Goal: Task Accomplishment & Management: Manage account settings

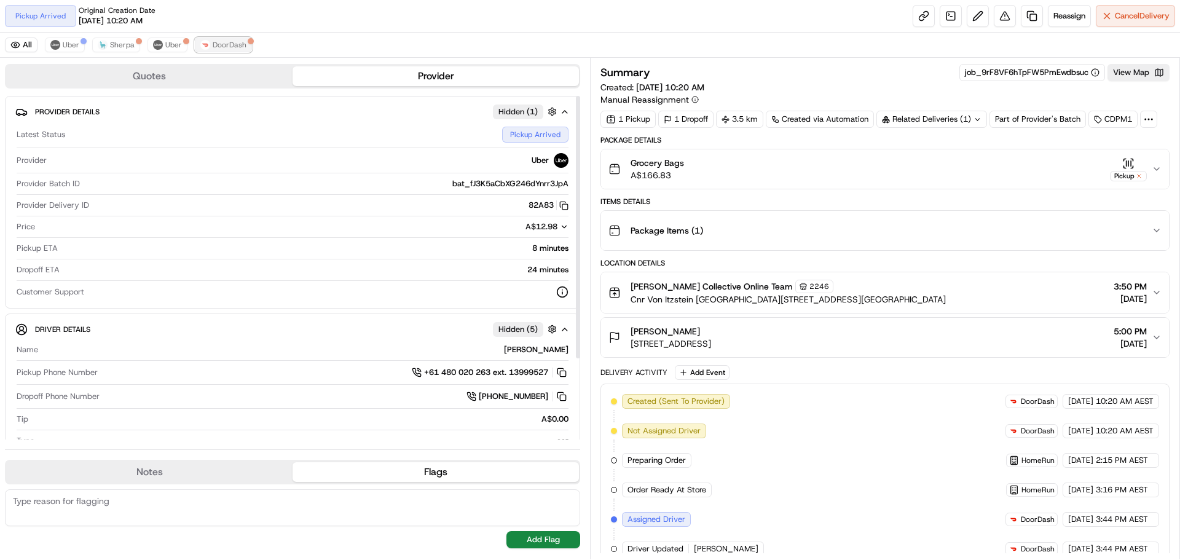
click at [226, 46] on span "DoorDash" at bounding box center [230, 45] width 34 height 10
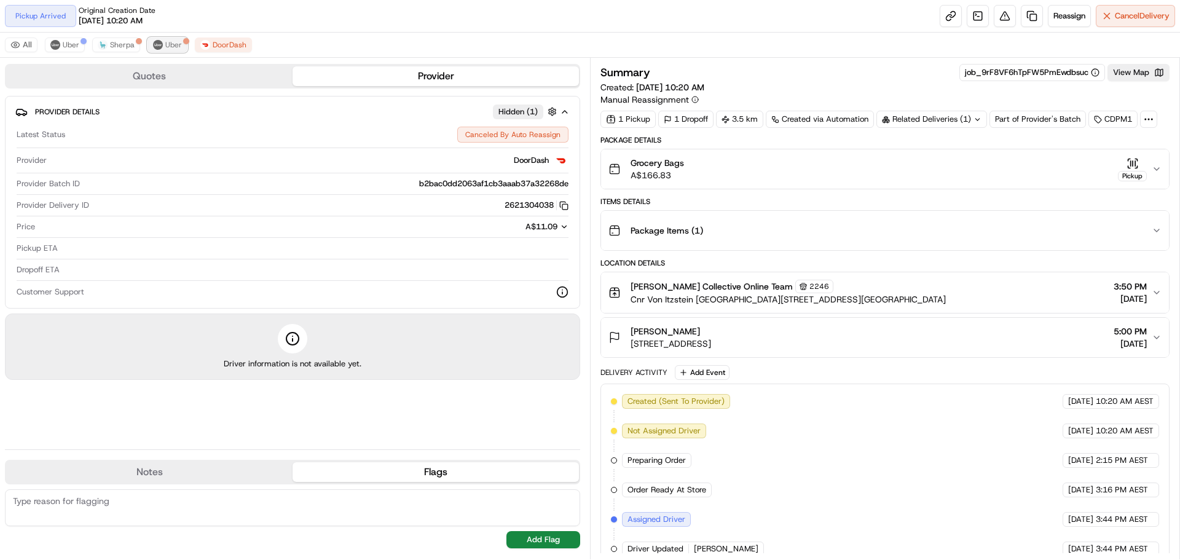
click at [171, 42] on span "Uber" at bounding box center [173, 45] width 17 height 10
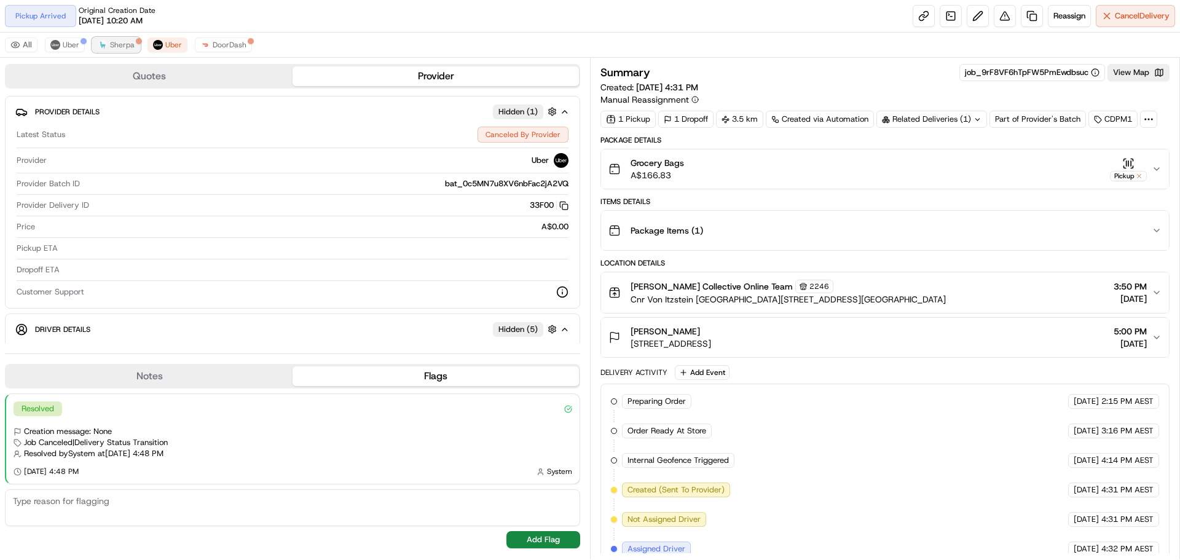
click at [117, 42] on span "Sherpa" at bounding box center [122, 45] width 25 height 10
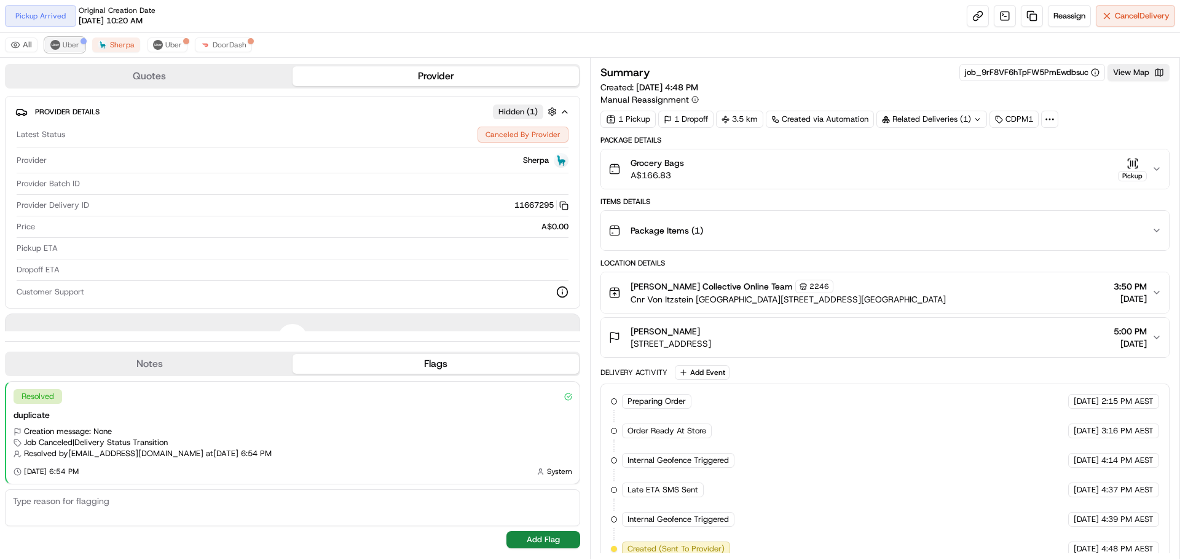
click at [76, 42] on span "Uber" at bounding box center [71, 45] width 17 height 10
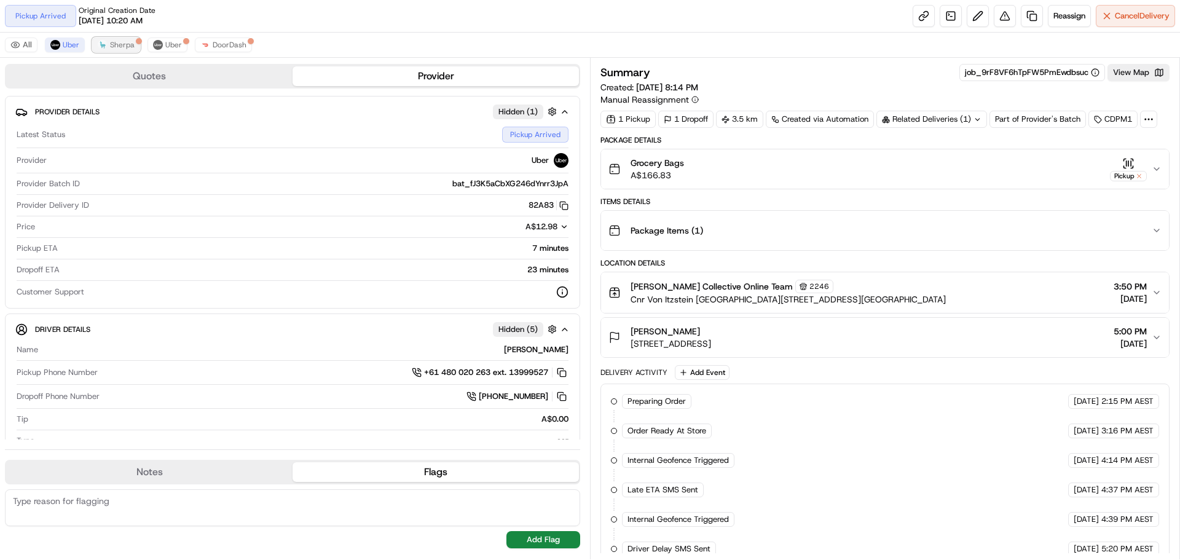
click at [120, 45] on span "Sherpa" at bounding box center [122, 45] width 25 height 10
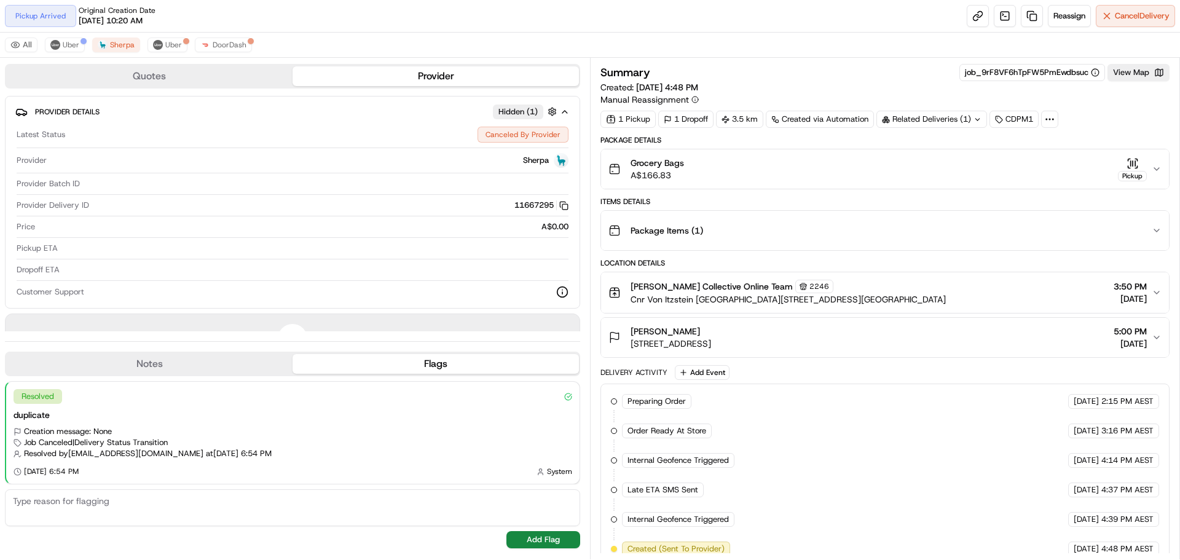
click at [69, 53] on div "All Uber Sherpa Uber DoorDash" at bounding box center [590, 45] width 1180 height 25
click at [66, 44] on span "Uber" at bounding box center [71, 45] width 17 height 10
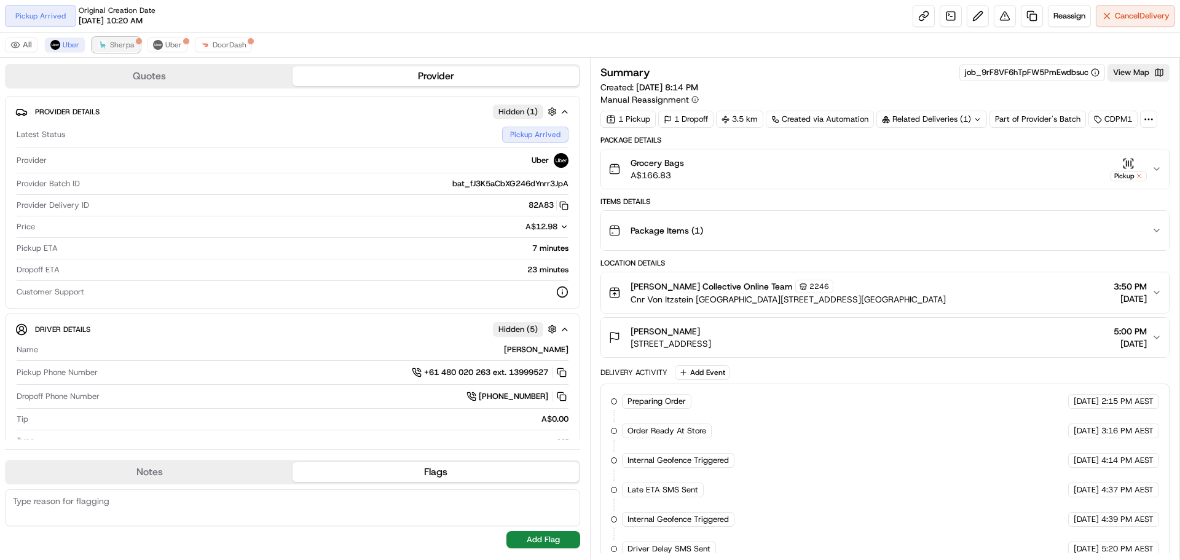
click at [129, 45] on span "Sherpa" at bounding box center [122, 45] width 25 height 10
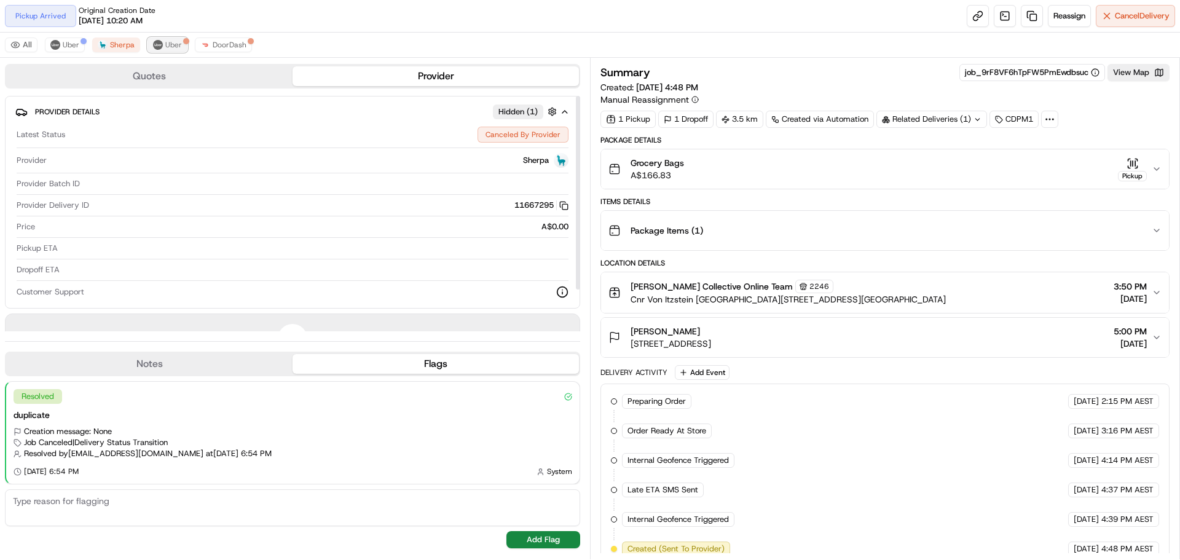
click at [166, 42] on span "Uber" at bounding box center [173, 45] width 17 height 10
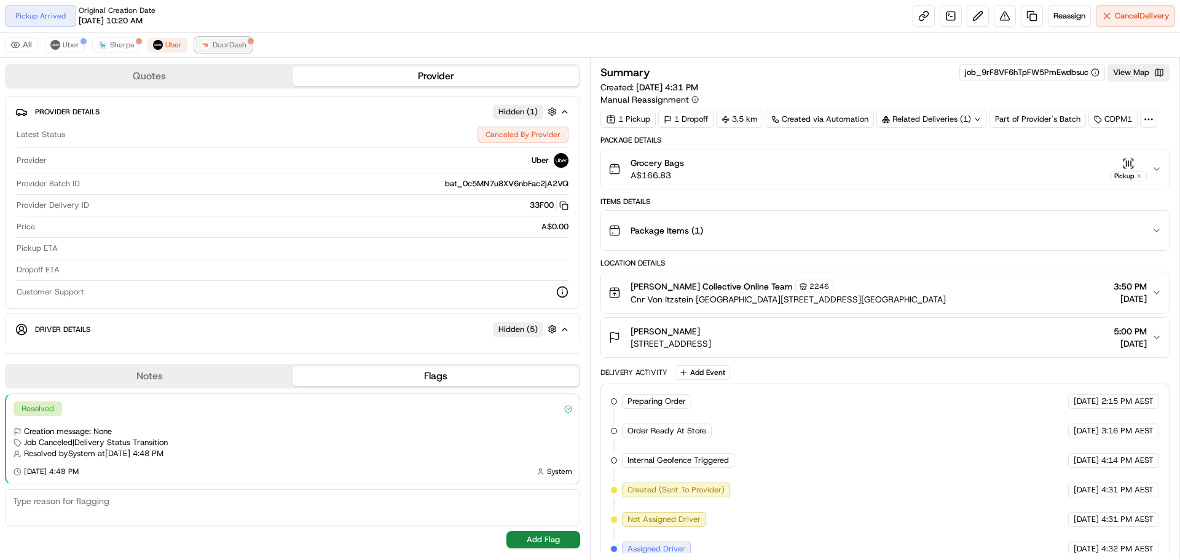
click at [222, 41] on span "DoorDash" at bounding box center [230, 45] width 34 height 10
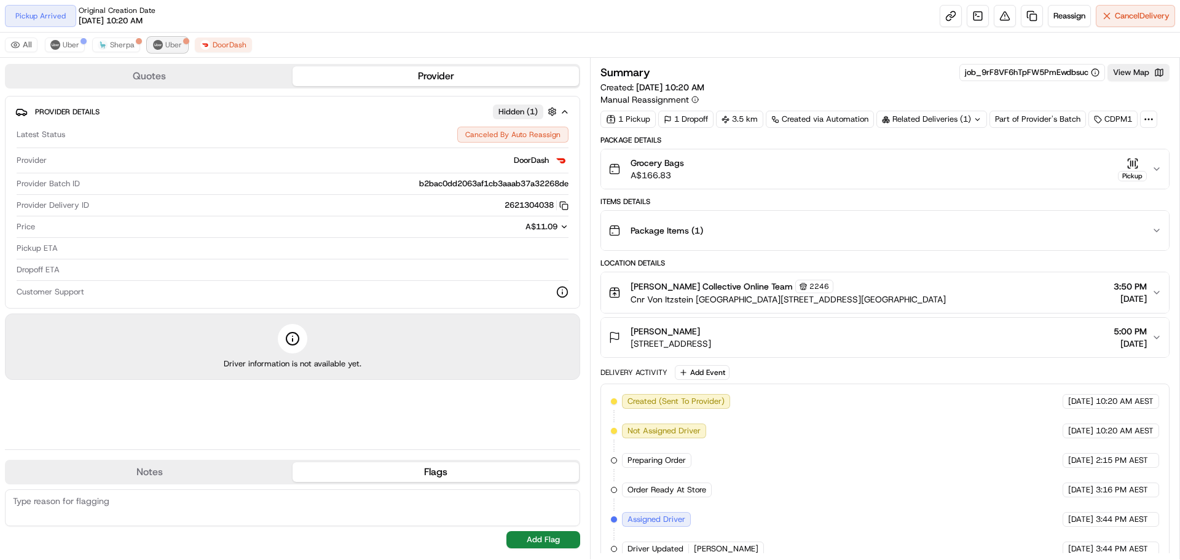
click at [162, 44] on button "Uber" at bounding box center [167, 44] width 40 height 15
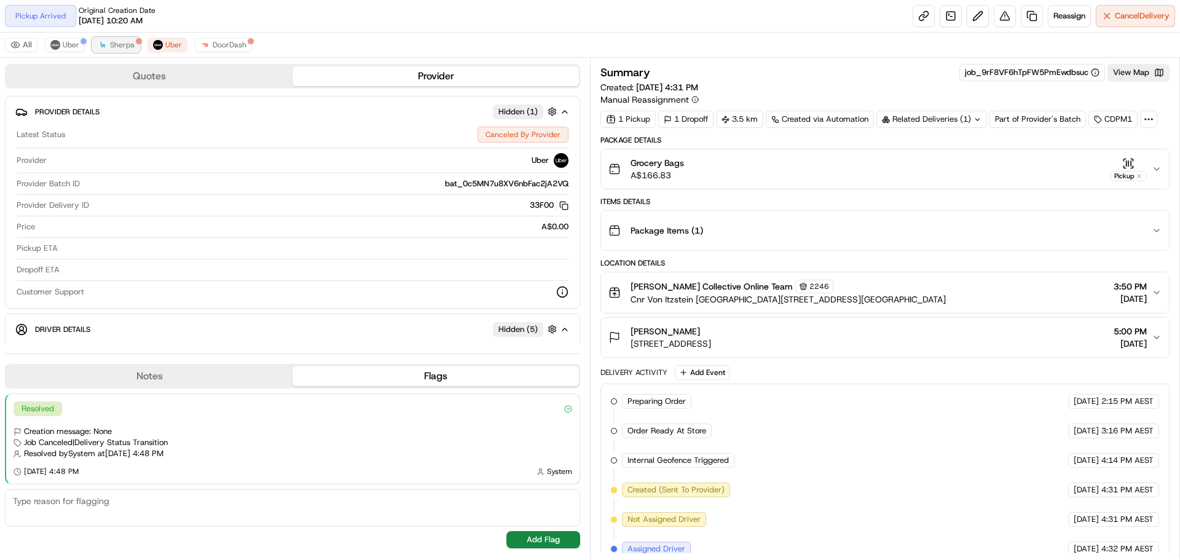
click at [115, 44] on span "Sherpa" at bounding box center [122, 45] width 25 height 10
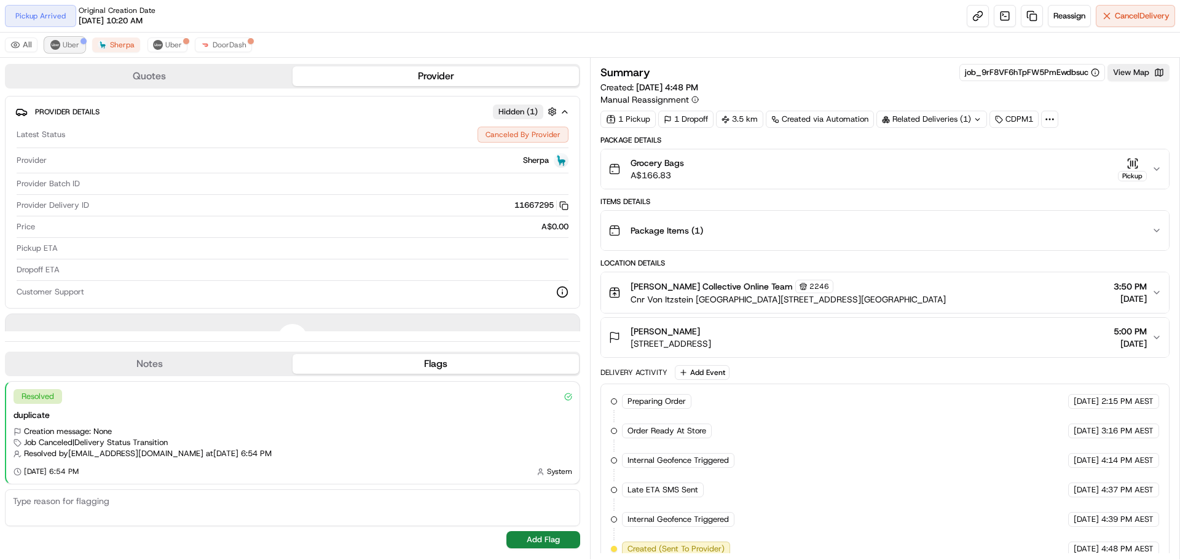
click at [63, 42] on span "Uber" at bounding box center [71, 45] width 17 height 10
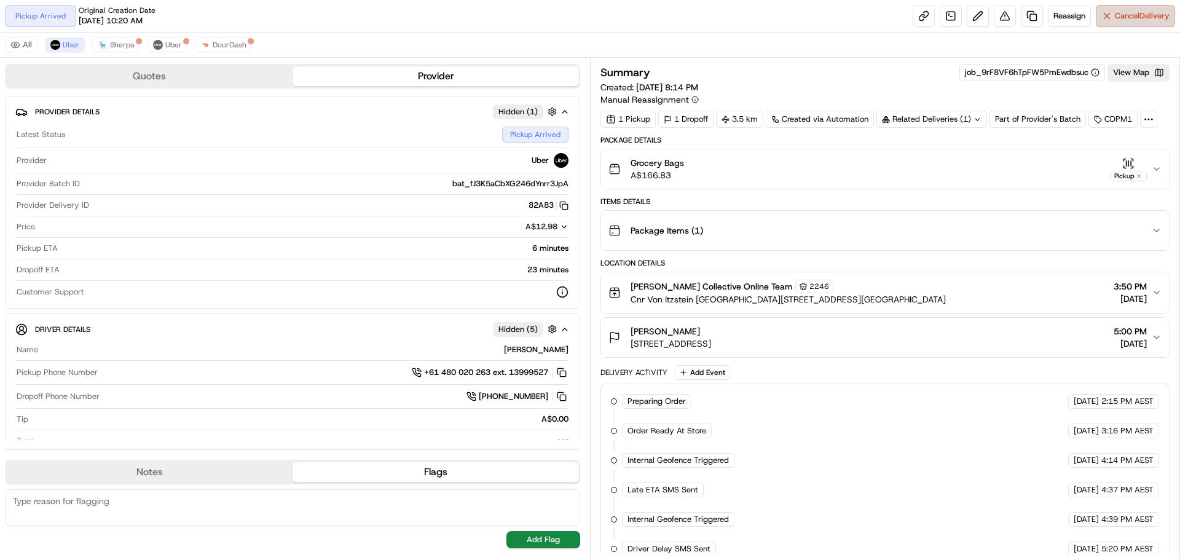
click at [1111, 15] on button "Cancel Delivery" at bounding box center [1135, 16] width 79 height 22
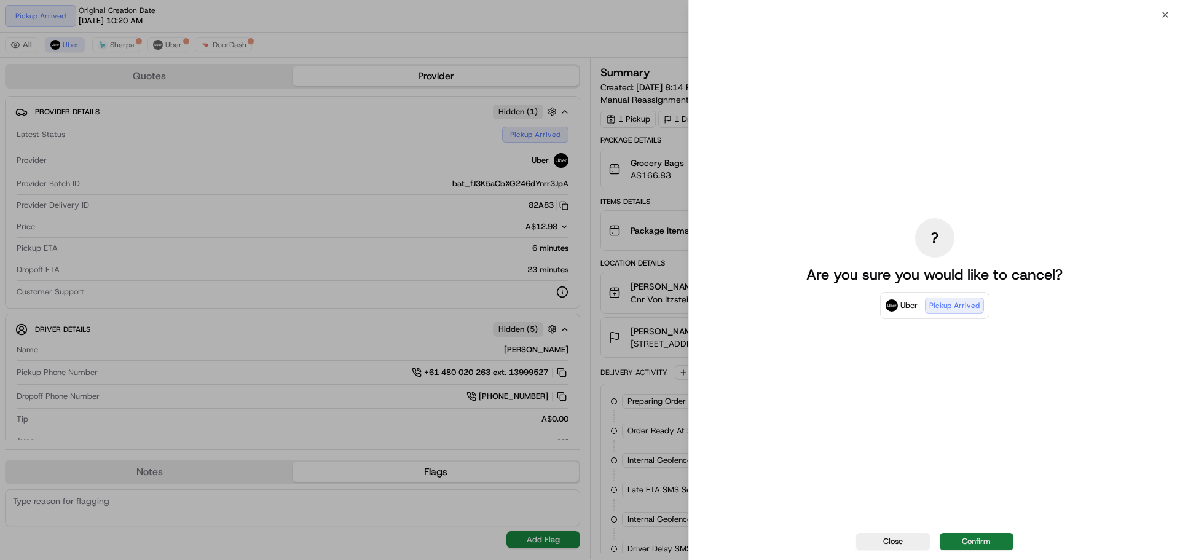
click at [974, 536] on button "Confirm" at bounding box center [976, 541] width 74 height 17
